Goal: Complete application form: Complete application form

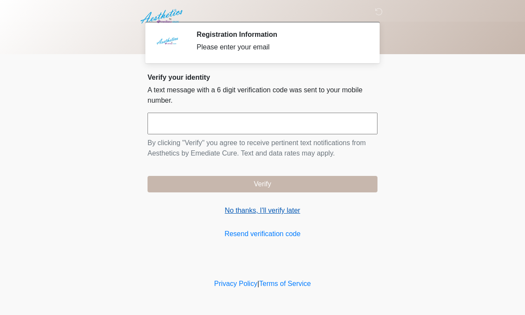
click at [279, 215] on link "No thanks, I'll verify later" at bounding box center [263, 211] width 230 height 10
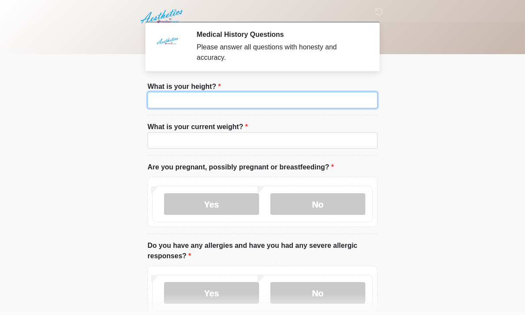
click at [306, 100] on input "What is your height?" at bounding box center [263, 100] width 230 height 16
type input "***"
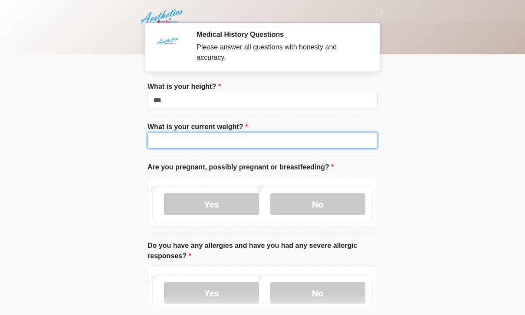
click at [248, 139] on input "What is your current weight?" at bounding box center [263, 140] width 230 height 16
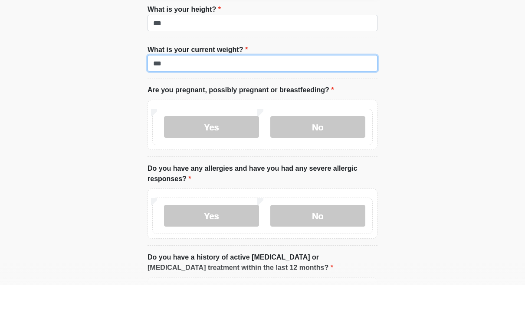
scroll to position [48, 0]
type input "***"
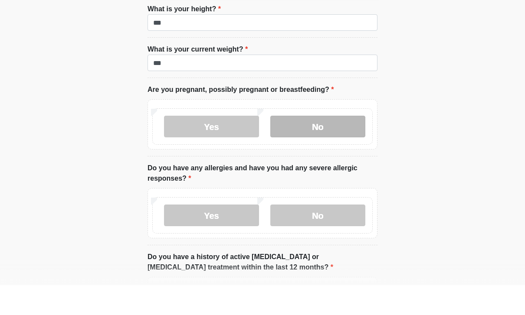
click at [309, 146] on label "No" at bounding box center [317, 157] width 95 height 22
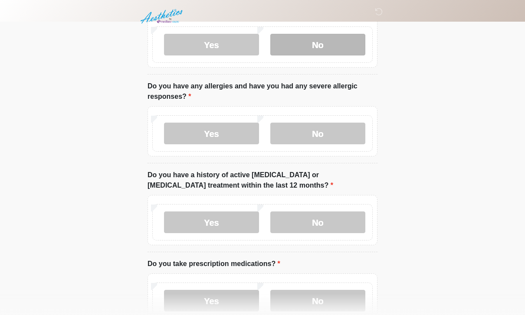
scroll to position [162, 0]
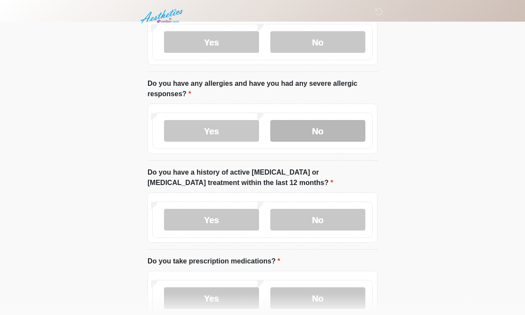
click at [294, 129] on label "No" at bounding box center [317, 132] width 95 height 22
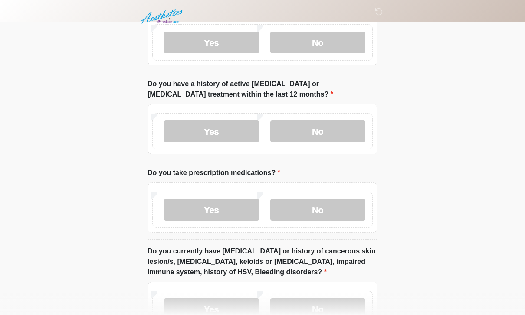
scroll to position [276, 0]
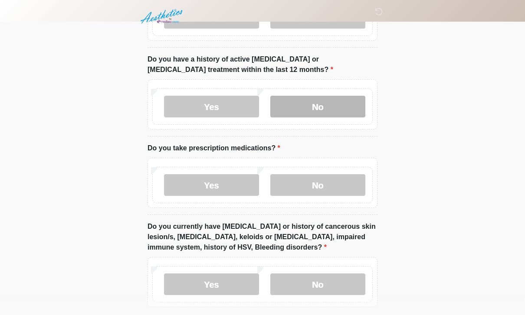
click at [350, 105] on label "No" at bounding box center [317, 107] width 95 height 22
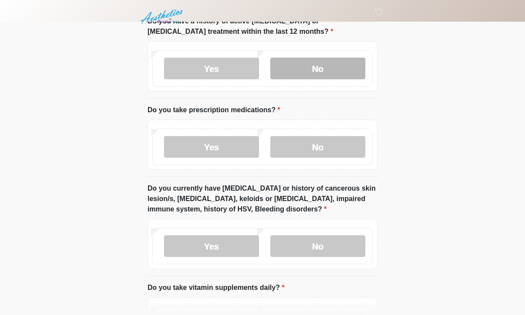
scroll to position [315, 0]
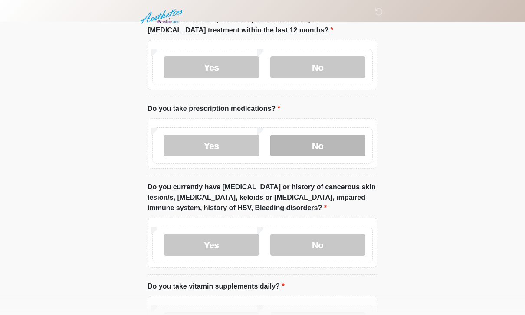
click at [308, 143] on label "No" at bounding box center [317, 146] width 95 height 22
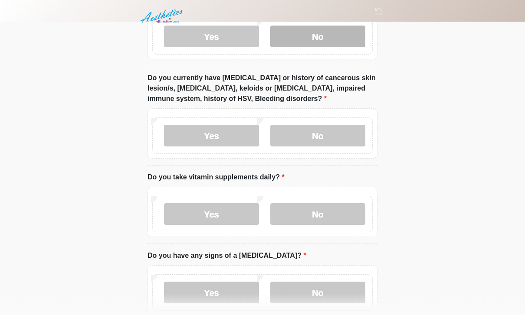
scroll to position [425, 0]
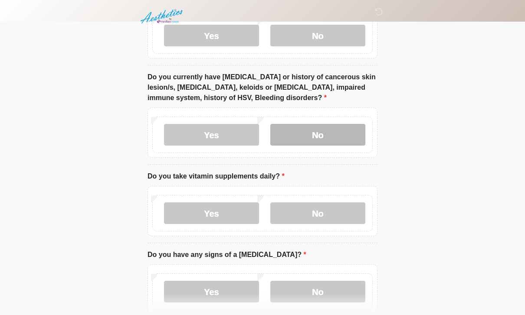
click at [300, 142] on label "No" at bounding box center [317, 135] width 95 height 22
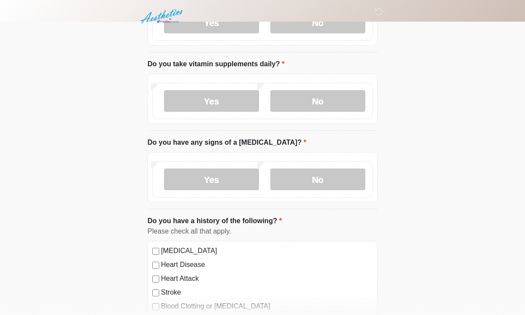
scroll to position [538, 0]
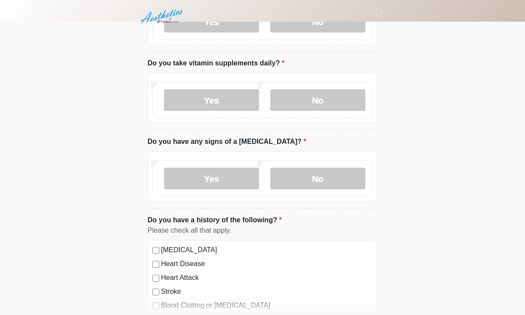
click at [213, 98] on label "Yes" at bounding box center [211, 100] width 95 height 22
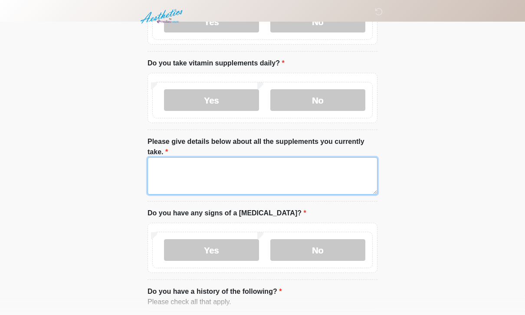
click at [196, 174] on textarea "Please give details below about all the supplements you currently take." at bounding box center [263, 175] width 230 height 37
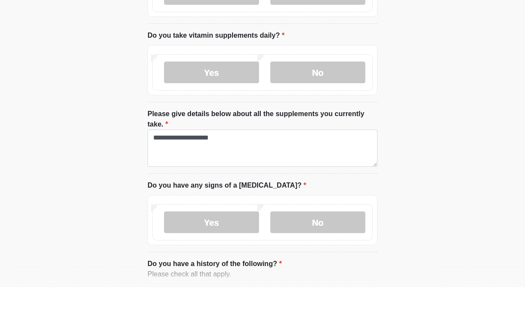
scroll to position [566, 0]
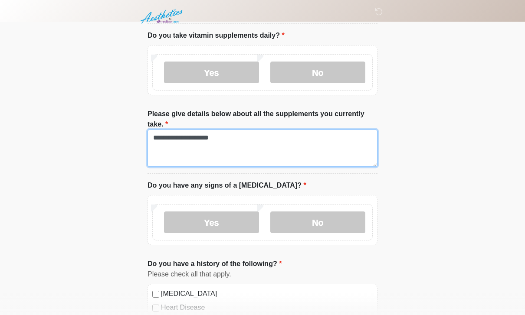
click at [223, 141] on textarea "**********" at bounding box center [263, 148] width 230 height 37
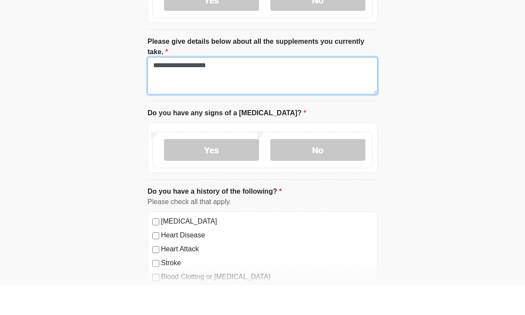
scroll to position [613, 0]
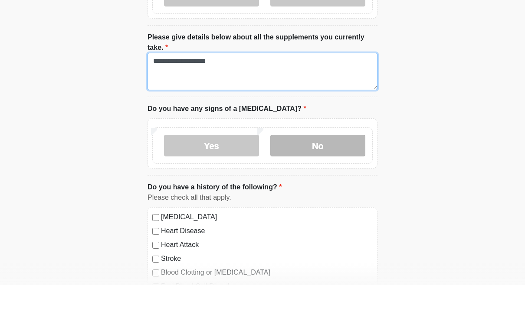
type textarea "**********"
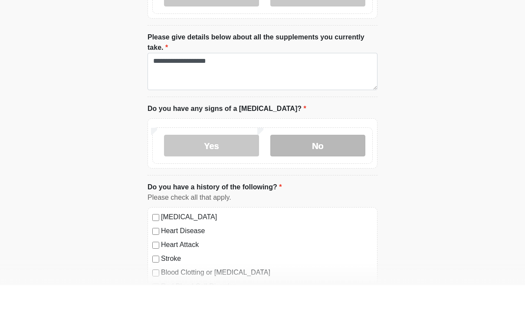
click at [340, 165] on label "No" at bounding box center [317, 176] width 95 height 22
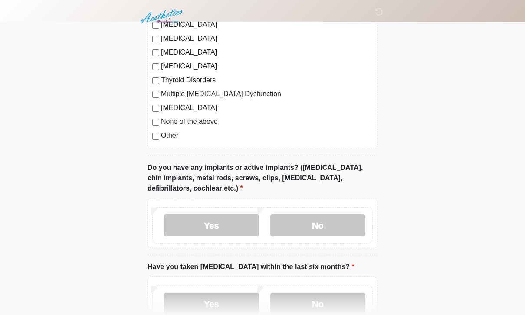
scroll to position [978, 0]
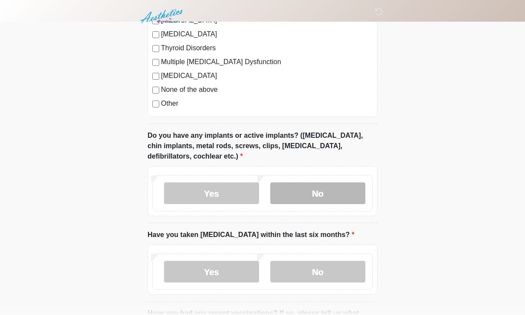
click at [307, 194] on label "No" at bounding box center [317, 194] width 95 height 22
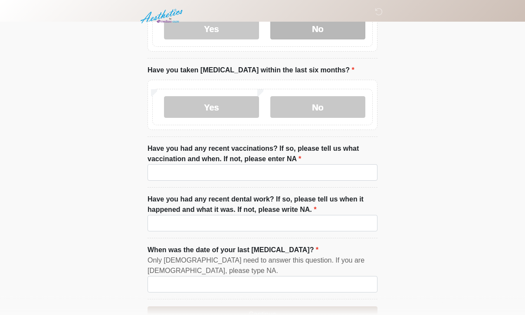
scroll to position [1150, 0]
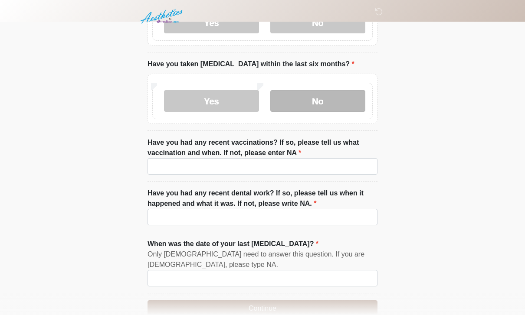
click at [334, 94] on label "No" at bounding box center [317, 101] width 95 height 22
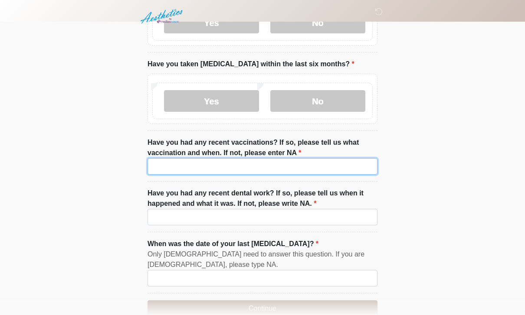
click at [253, 164] on input "Have you had any recent vaccinations? If so, please tell us what vaccination an…" at bounding box center [263, 166] width 230 height 16
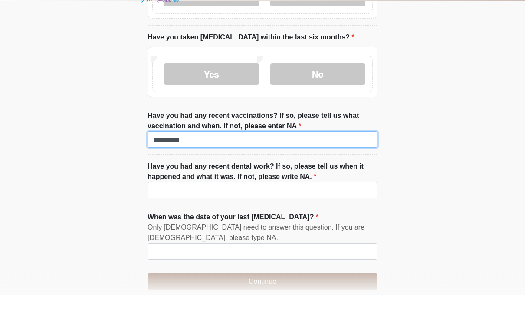
scroll to position [1184, 0]
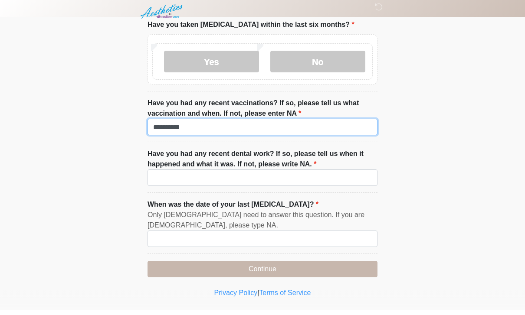
type input "*********"
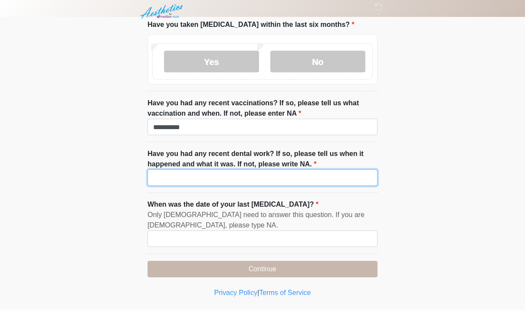
click at [340, 180] on input "Have you had any recent dental work? If so, please tell us when it happened and…" at bounding box center [263, 183] width 230 height 16
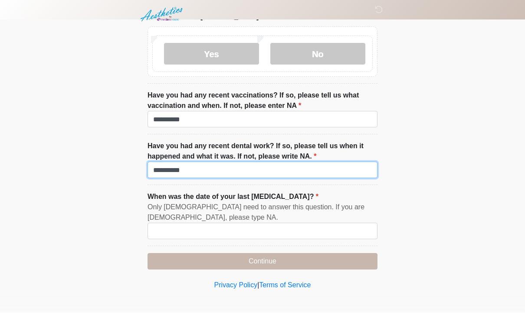
type input "*********"
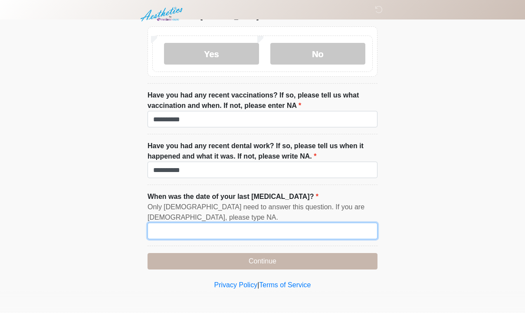
click at [324, 234] on input "When was the date of your last menstrual cycle?" at bounding box center [263, 233] width 230 height 16
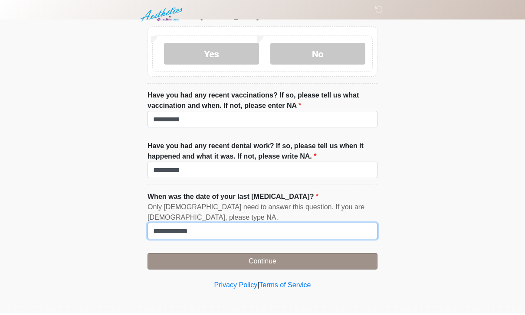
type input "**********"
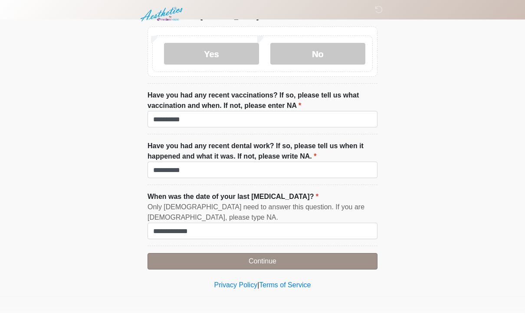
click at [277, 256] on button "Continue" at bounding box center [263, 264] width 230 height 16
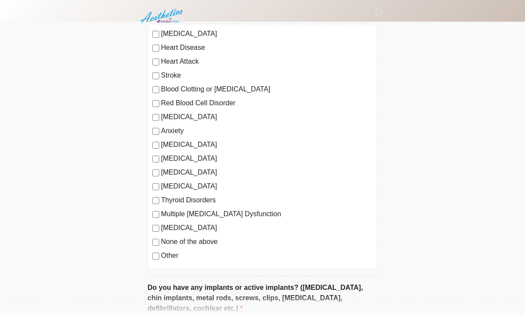
scroll to position [835, 0]
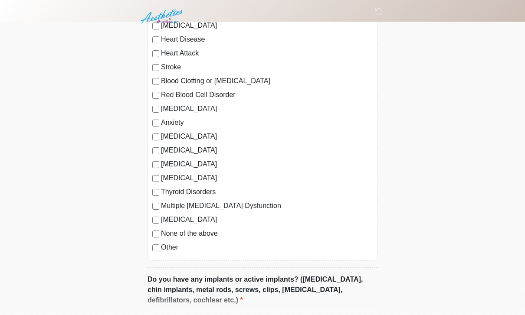
click at [213, 234] on label "None of the above" at bounding box center [267, 234] width 212 height 10
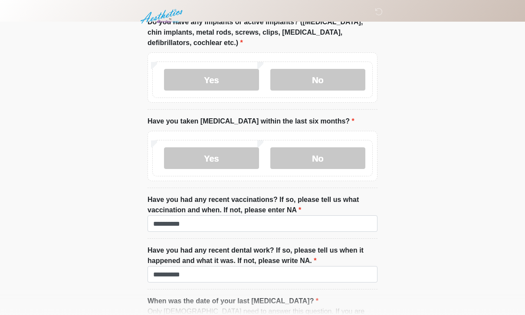
scroll to position [1167, 0]
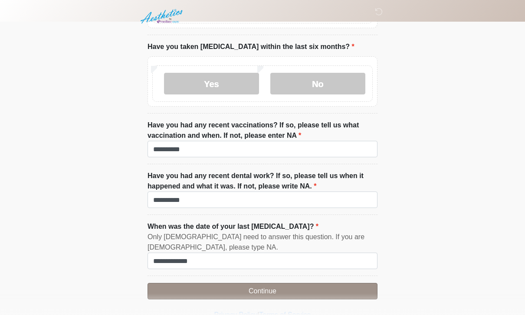
click at [263, 286] on button "Continue" at bounding box center [263, 291] width 230 height 16
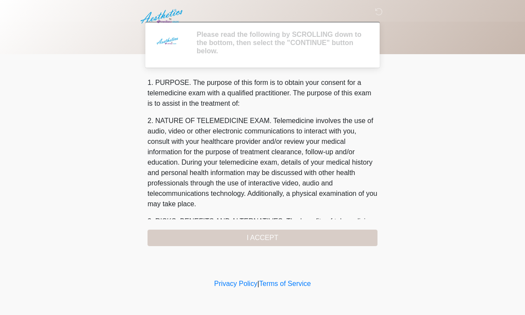
scroll to position [0, 0]
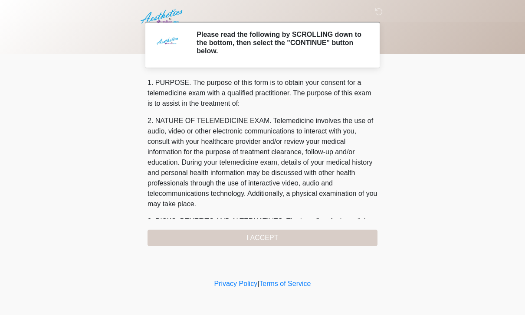
click at [297, 239] on div "1. PURPOSE. The purpose of this form is to obtain your consent for a telemedici…" at bounding box center [263, 162] width 230 height 169
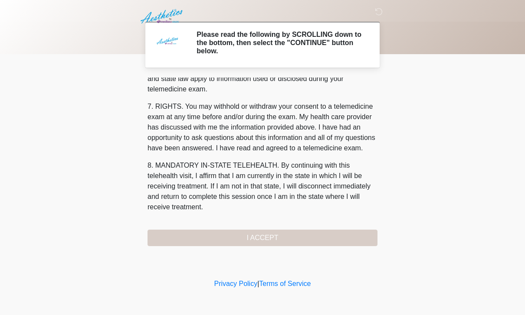
click at [265, 234] on button "I ACCEPT" at bounding box center [263, 238] width 230 height 16
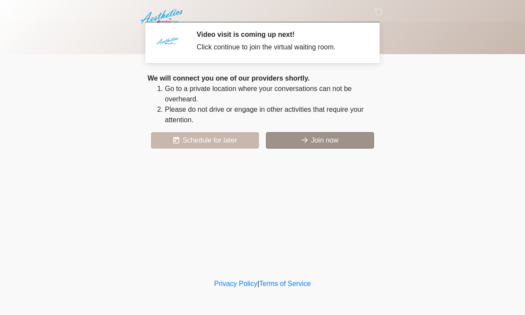
click at [328, 141] on button "Join now" at bounding box center [320, 140] width 108 height 16
